Goal: Transaction & Acquisition: Purchase product/service

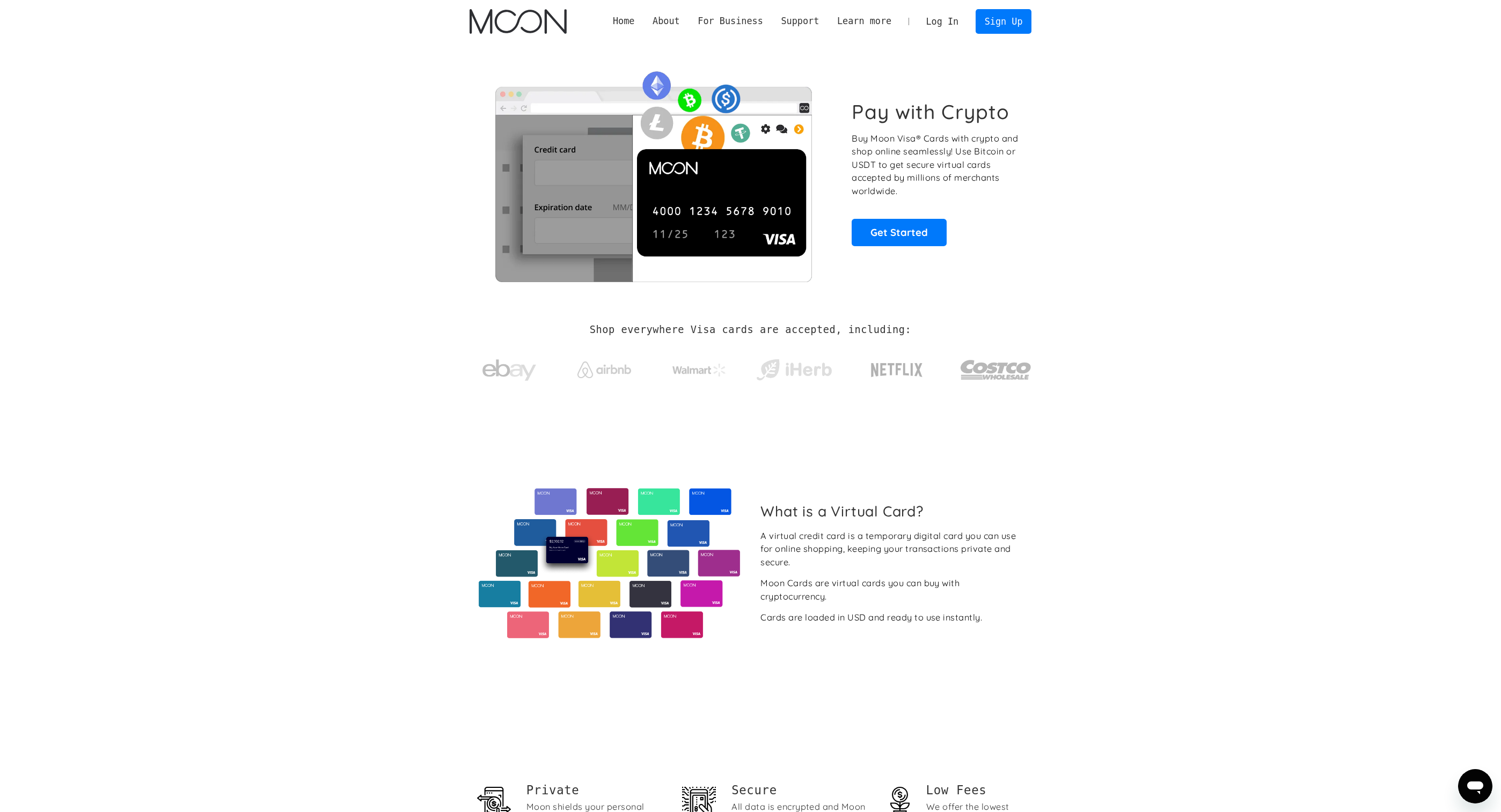
click at [943, 21] on link "Log In" at bounding box center [942, 21] width 50 height 23
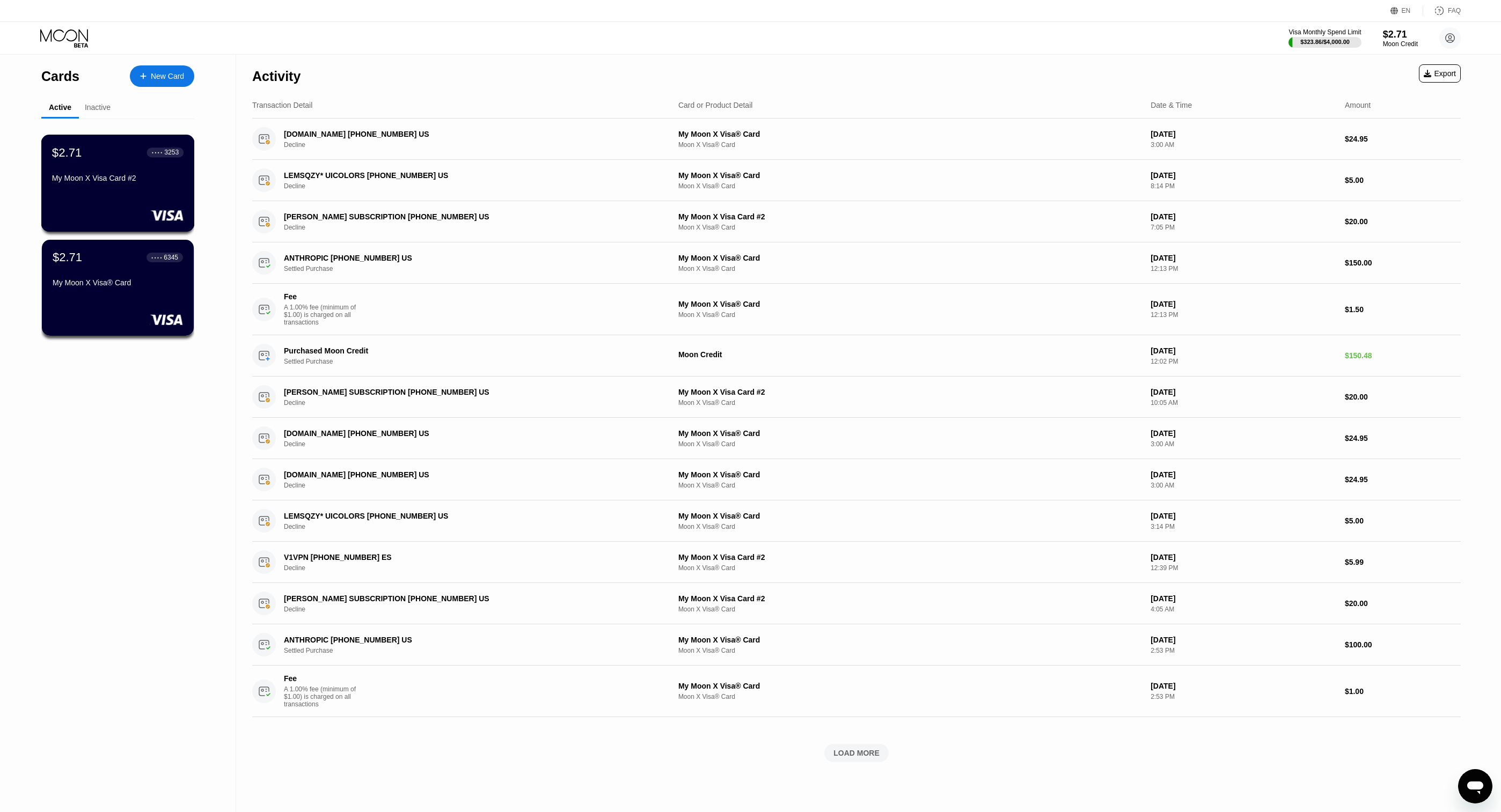
click at [112, 166] on div "$2.71 ● ● ● ● 3253 My Moon X Visa Card #2" at bounding box center [118, 166] width 132 height 41
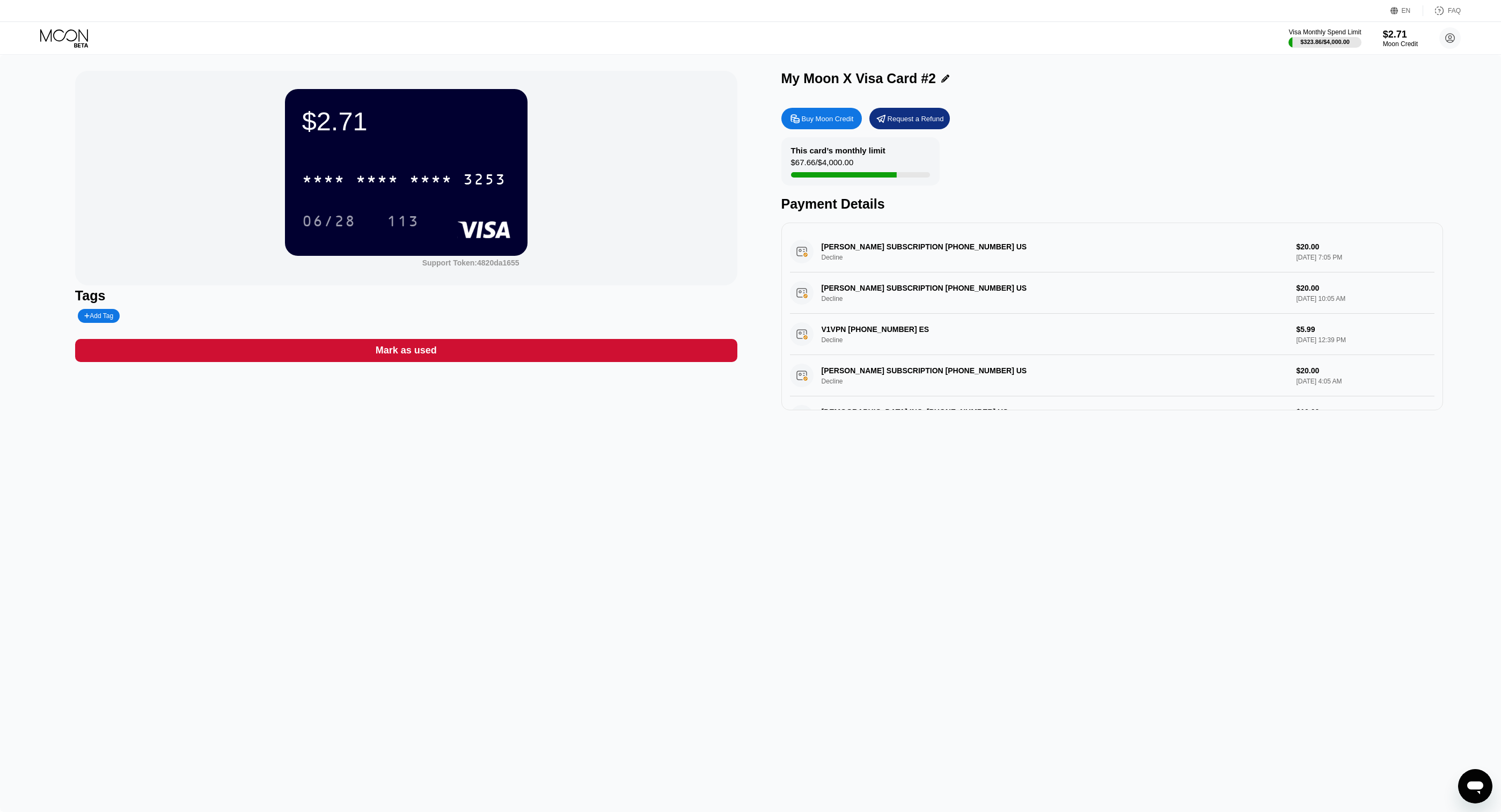
click at [826, 119] on div "Buy Moon Credit" at bounding box center [828, 119] width 52 height 9
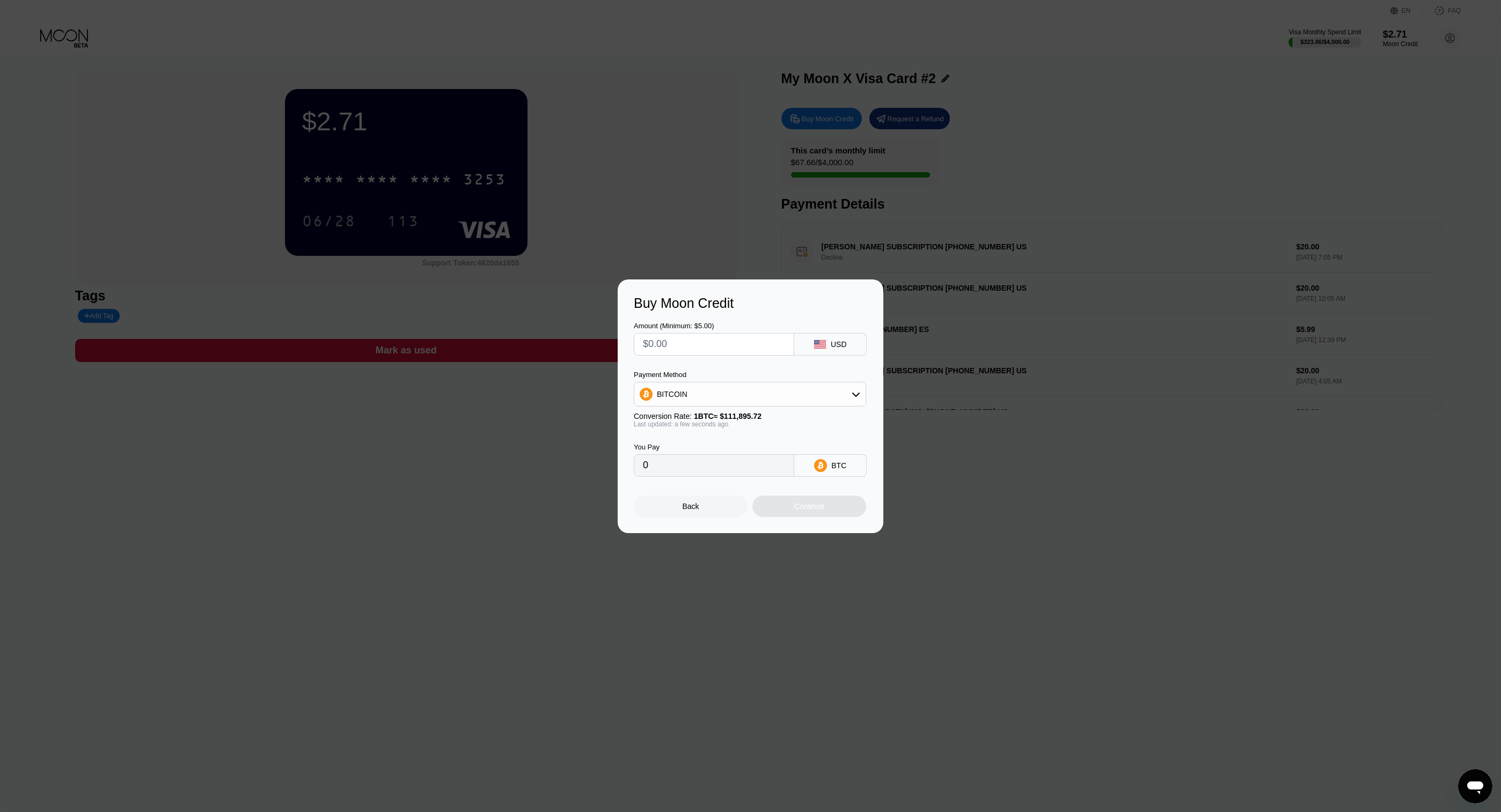
click at [701, 339] on input "text" at bounding box center [714, 345] width 143 height 22
type input "$5"
type input "0.00004469"
type input "$50"
type input "0.00044685"
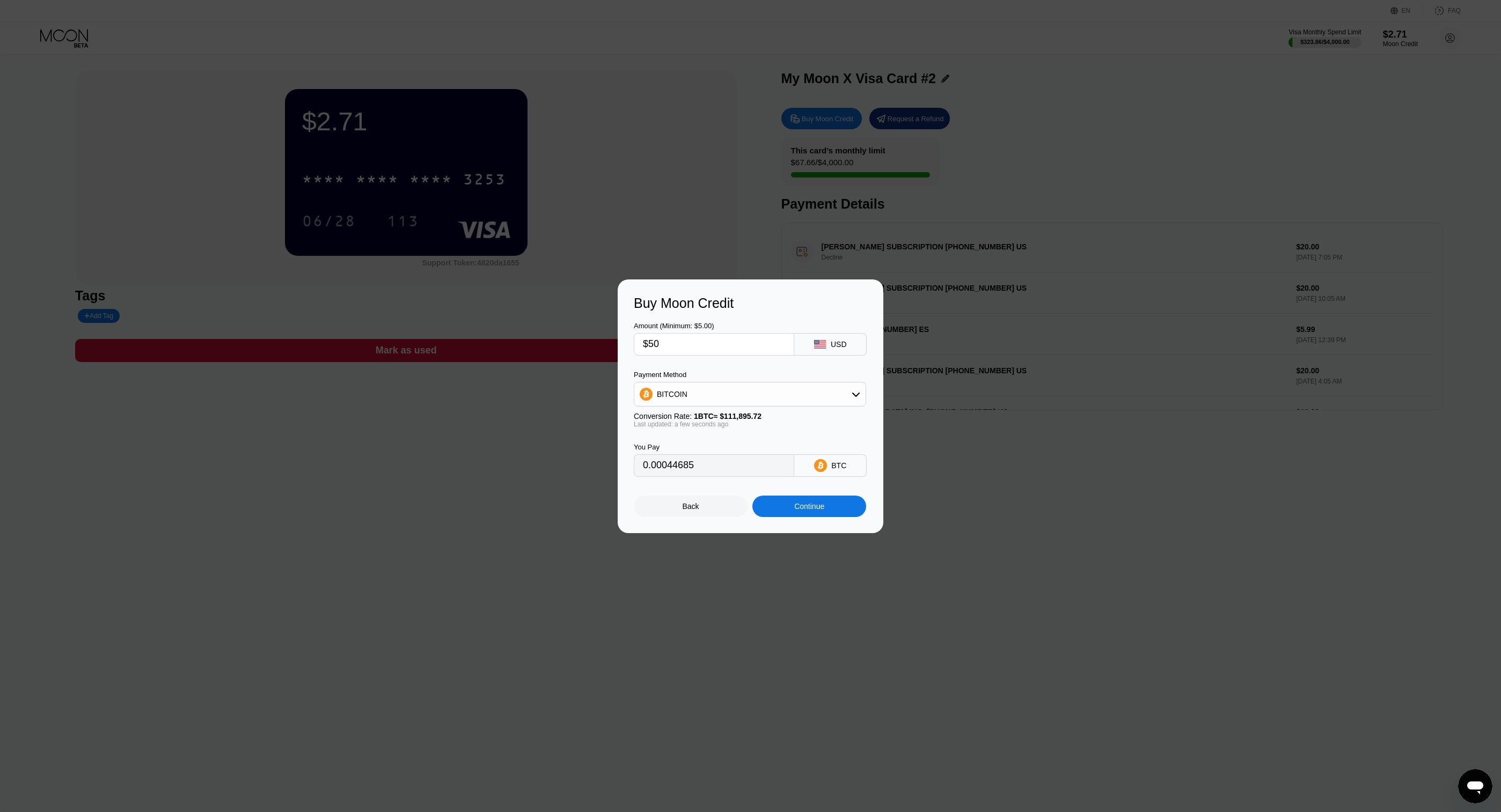
type input "$5"
type input "0.00004469"
type input "0"
type input "$3"
type input "0.00002682"
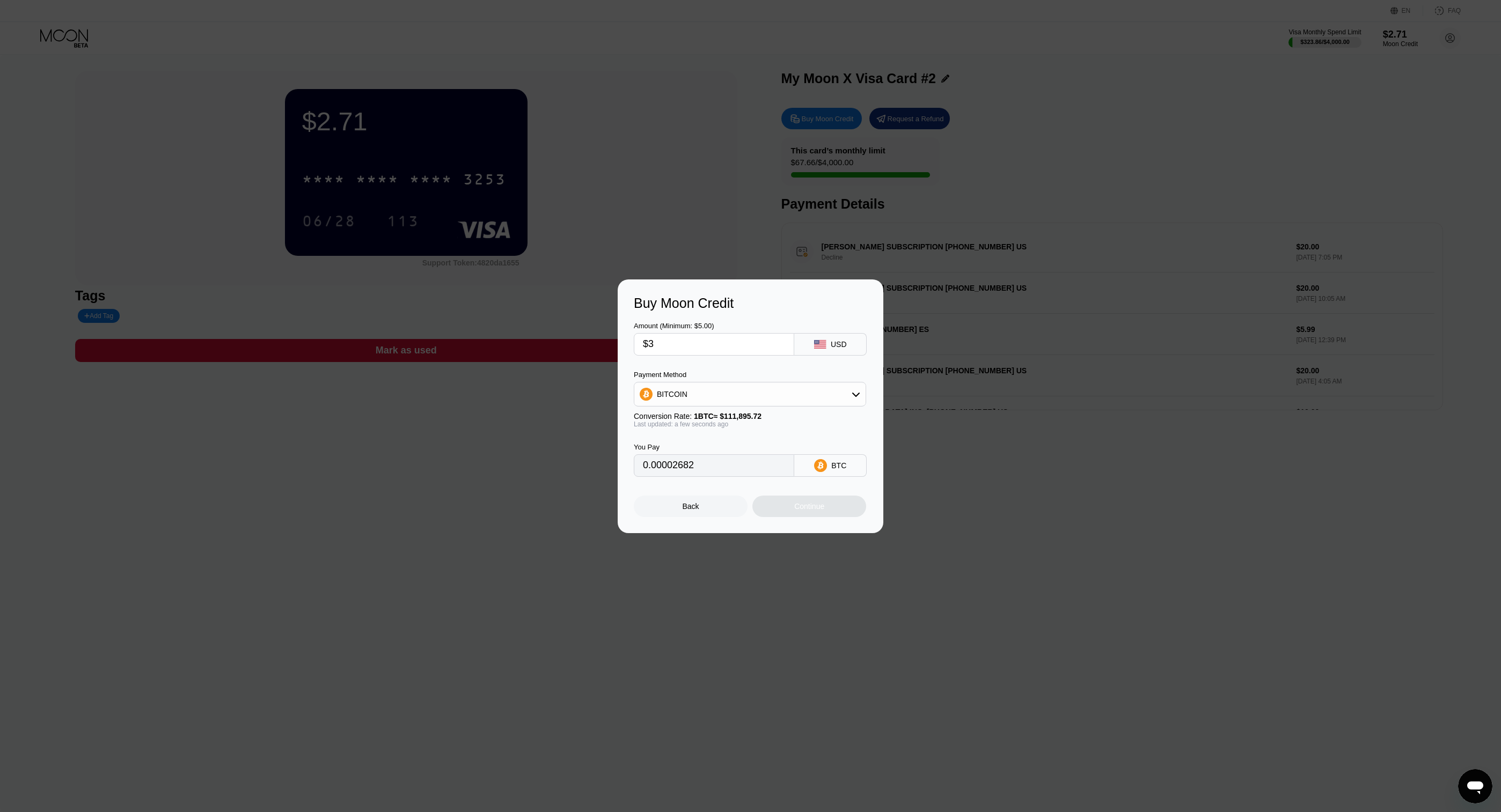
type input "$30"
type input "0.00026811"
type input "$30"
click at [709, 389] on div "BITCOIN" at bounding box center [749, 394] width 231 height 22
click at [680, 449] on span "USDT on TRON" at bounding box center [687, 447] width 54 height 9
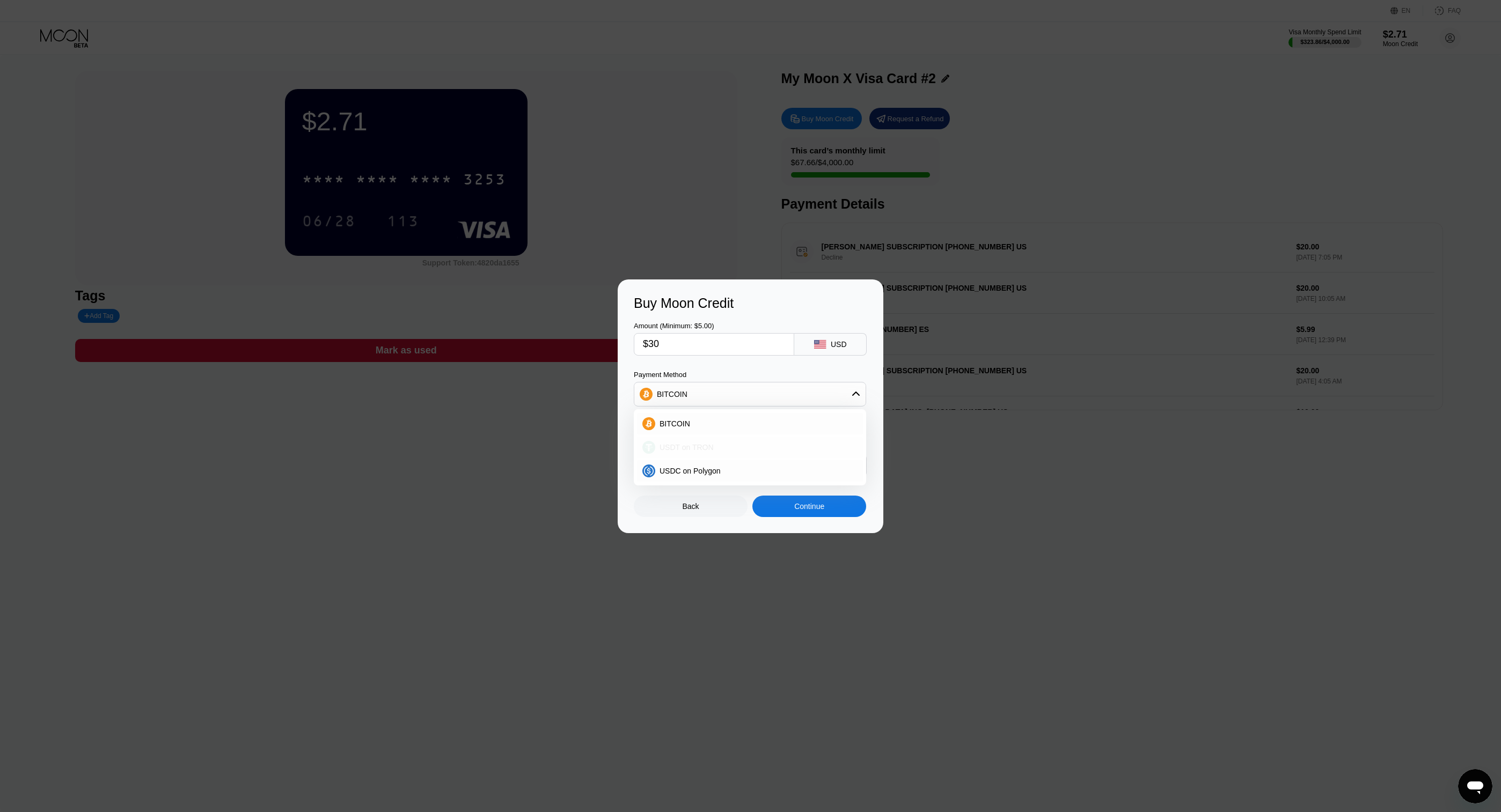
type input "30.30"
click at [829, 508] on div "Continue" at bounding box center [809, 507] width 114 height 22
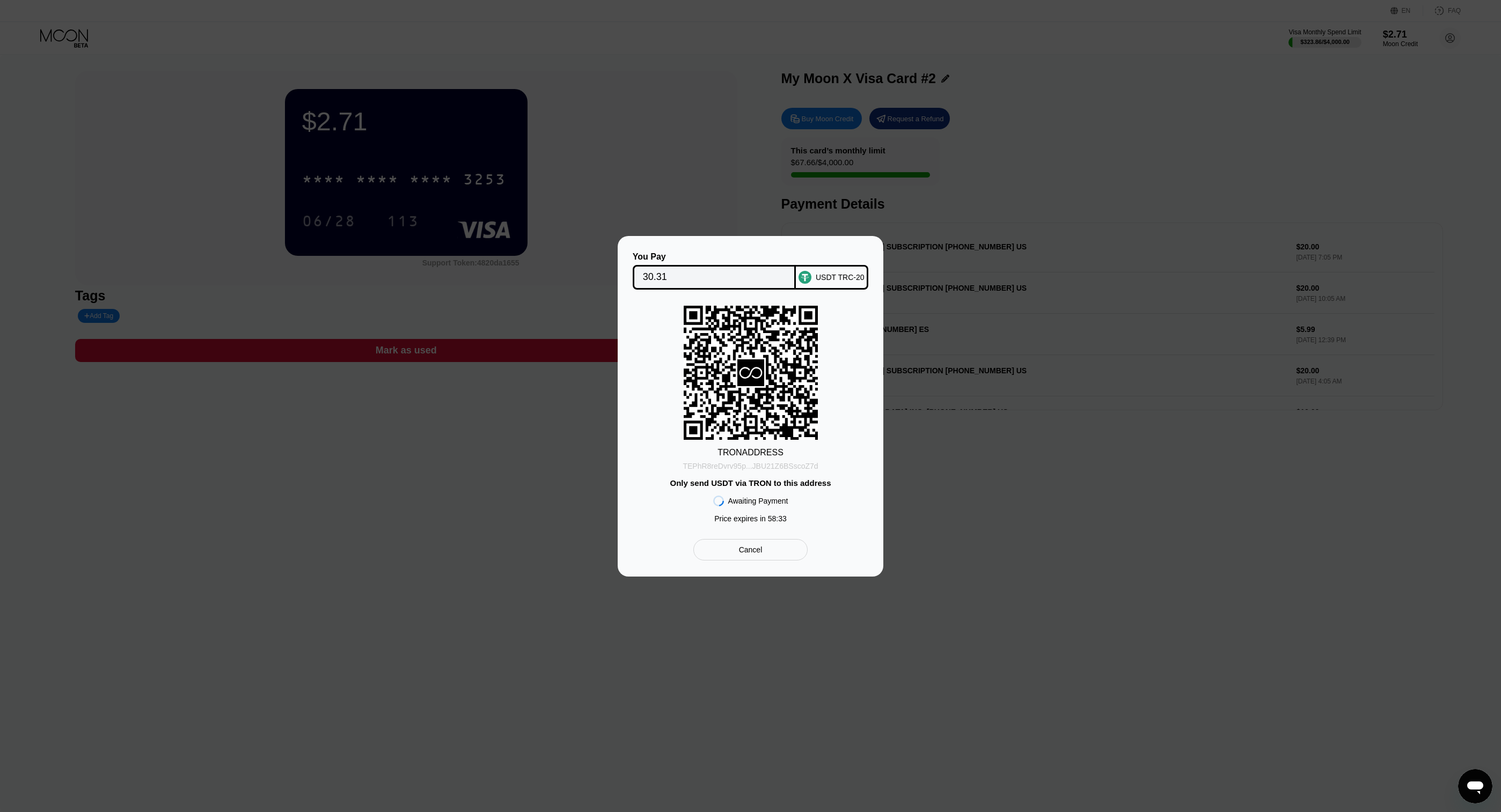
click at [713, 463] on div "TEPhR8reDvrv95p...JBU21Z6BSscoZ7d" at bounding box center [750, 466] width 135 height 9
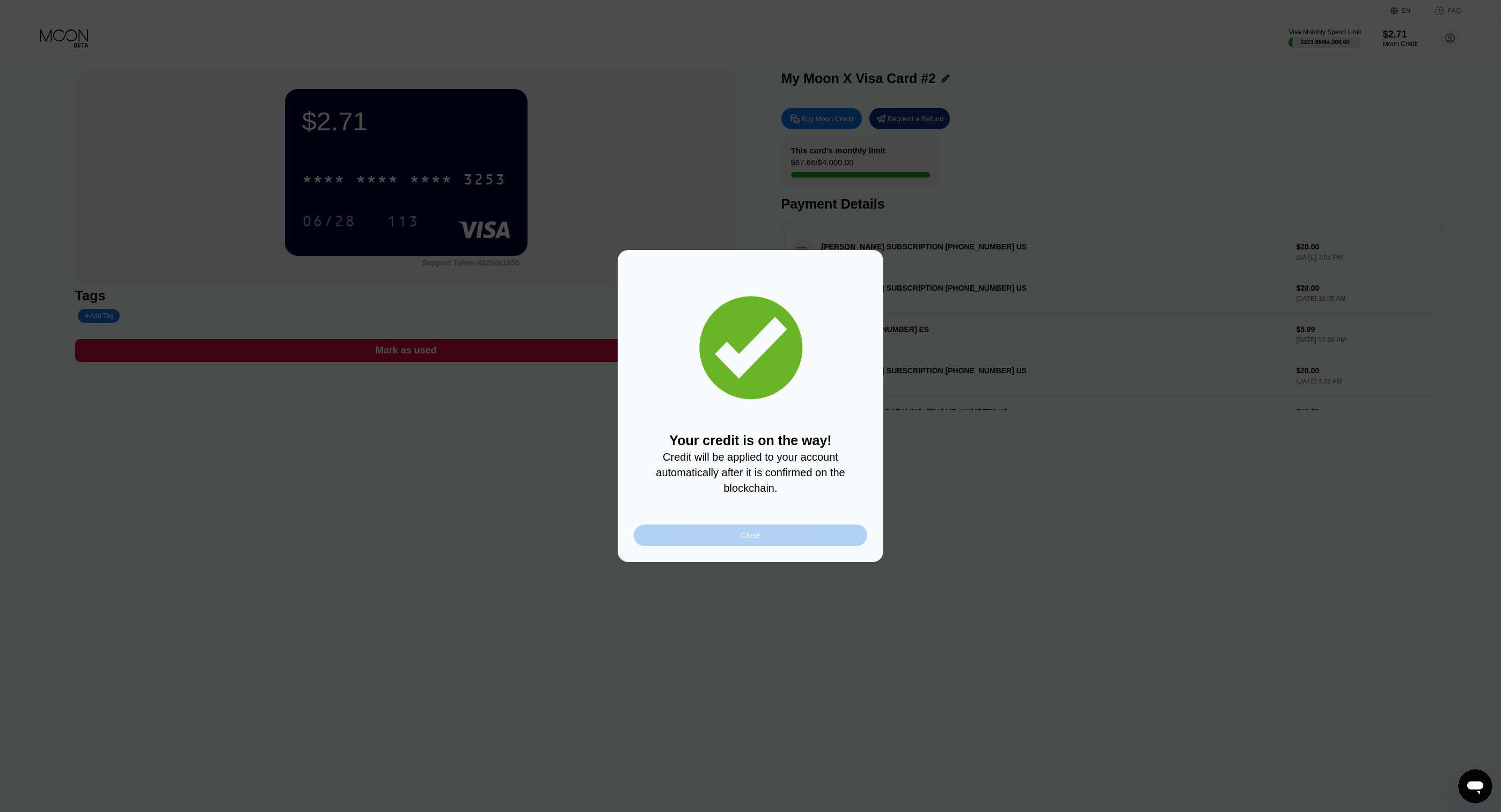
click at [738, 537] on div "Close" at bounding box center [750, 535] width 233 height 22
